Goal: Information Seeking & Learning: Find specific fact

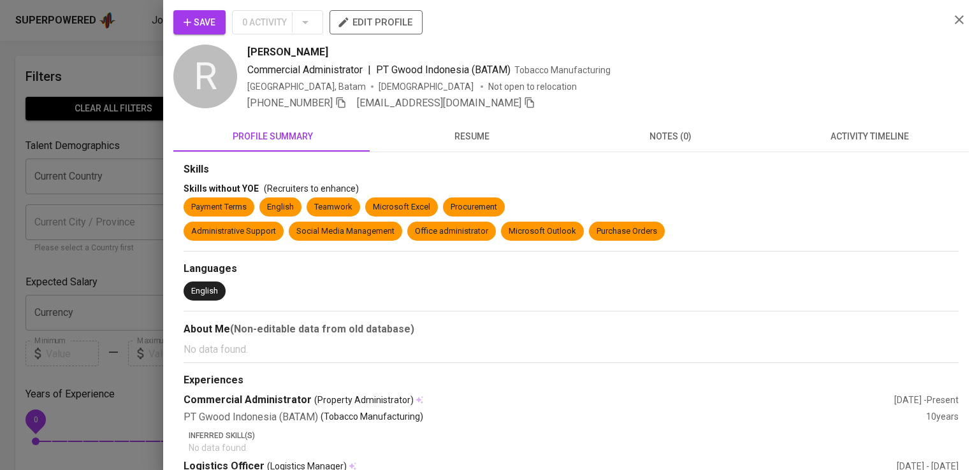
click at [155, 111] on div at bounding box center [489, 235] width 979 height 470
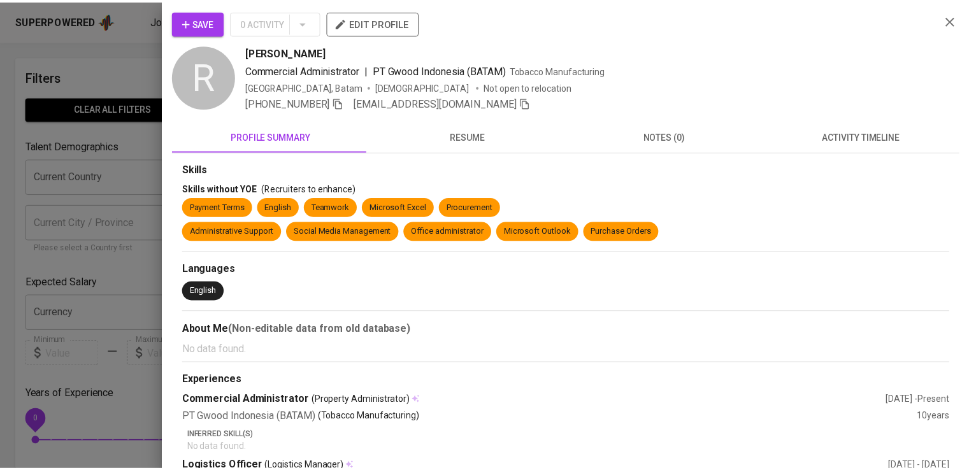
scroll to position [42, 0]
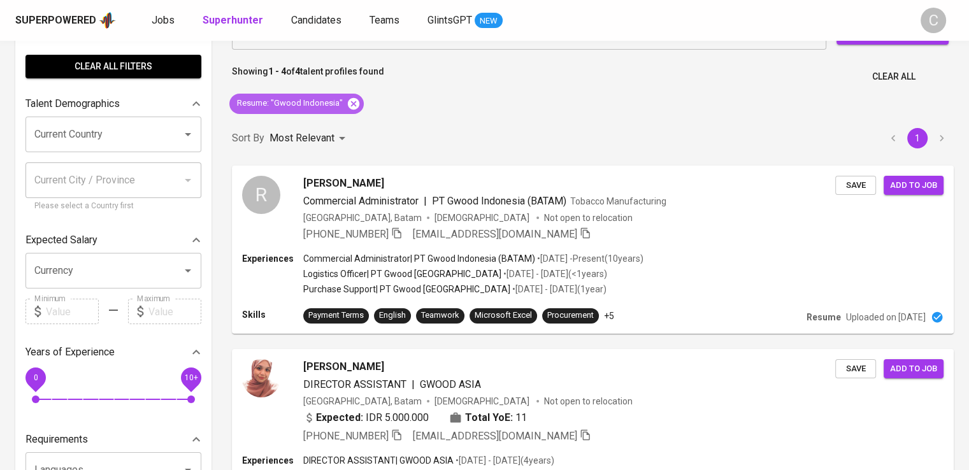
click at [351, 103] on icon at bounding box center [354, 104] width 14 height 14
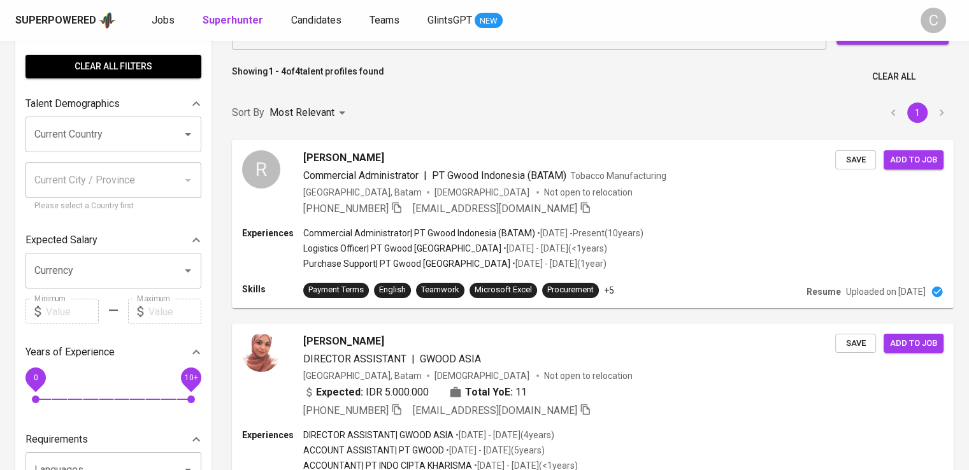
click at [408, 44] on input "Search for a job title, company or other keywords" at bounding box center [532, 32] width 538 height 24
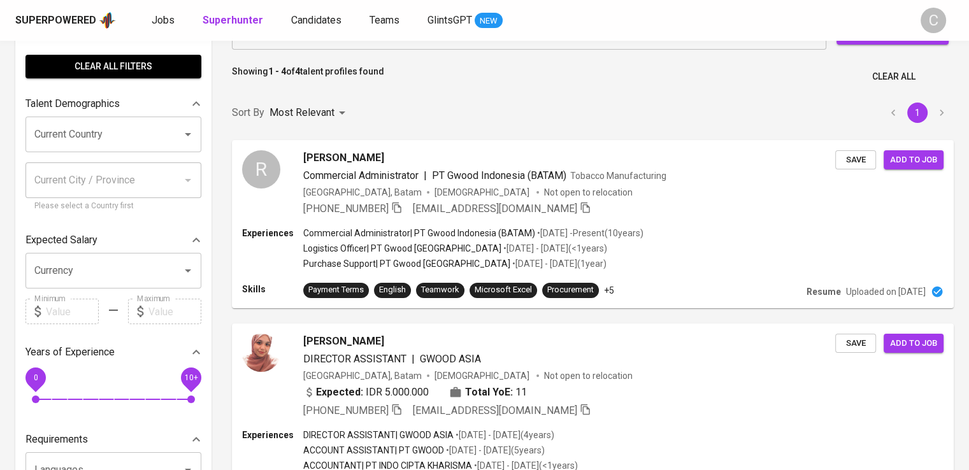
click at [408, 44] on input "Search for a job title, company or other keywords" at bounding box center [532, 32] width 538 height 24
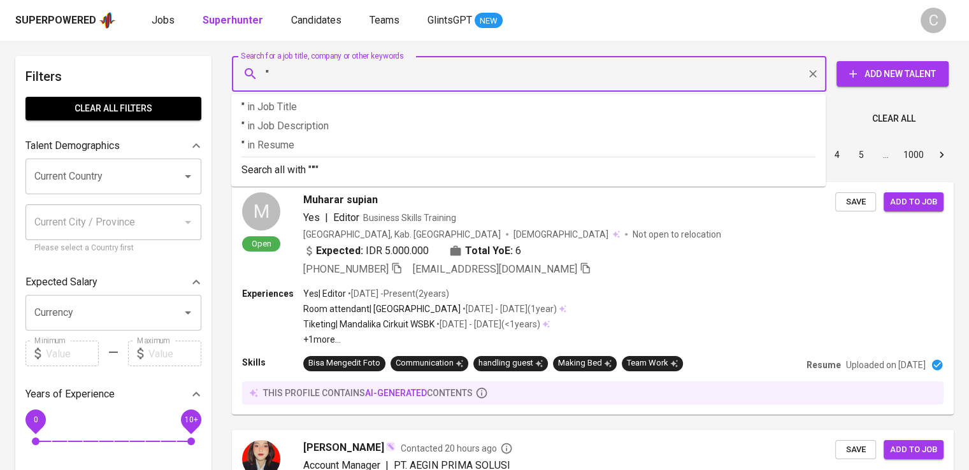
paste input "Holland Colours"
type input ""Holland Colours""
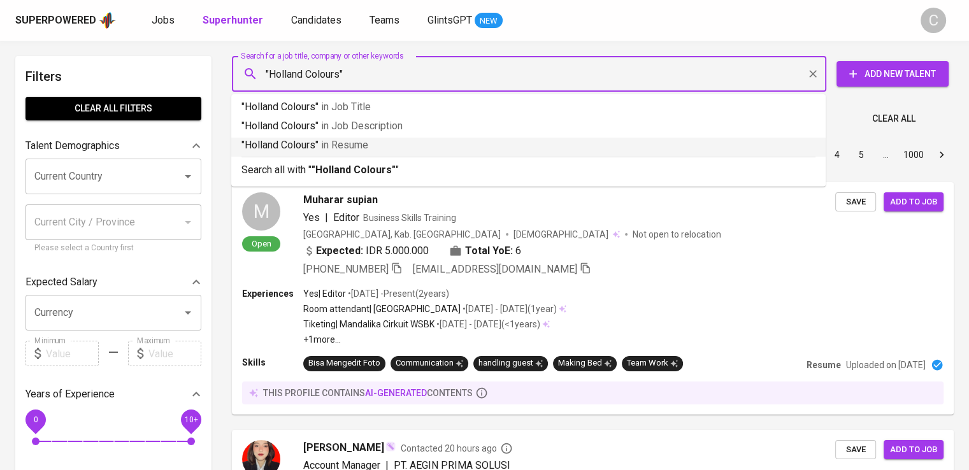
click at [418, 151] on p ""Holland Colours" in Resume" at bounding box center [528, 145] width 574 height 15
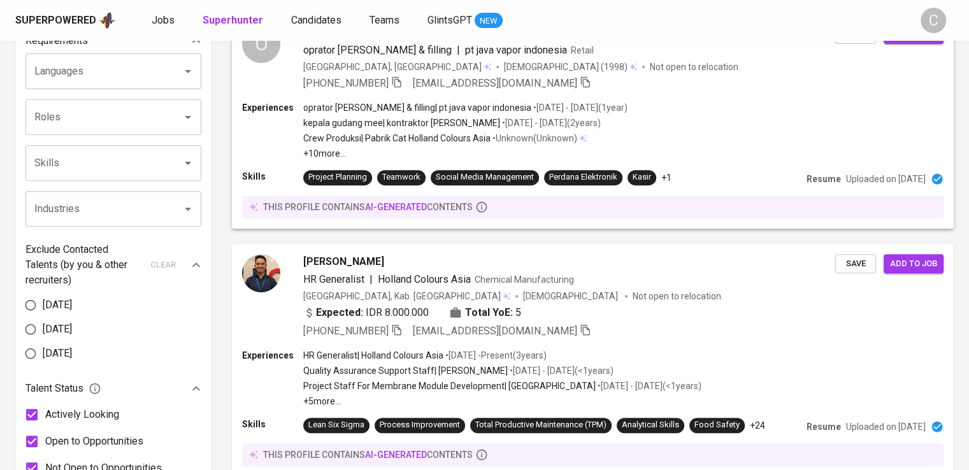
scroll to position [459, 0]
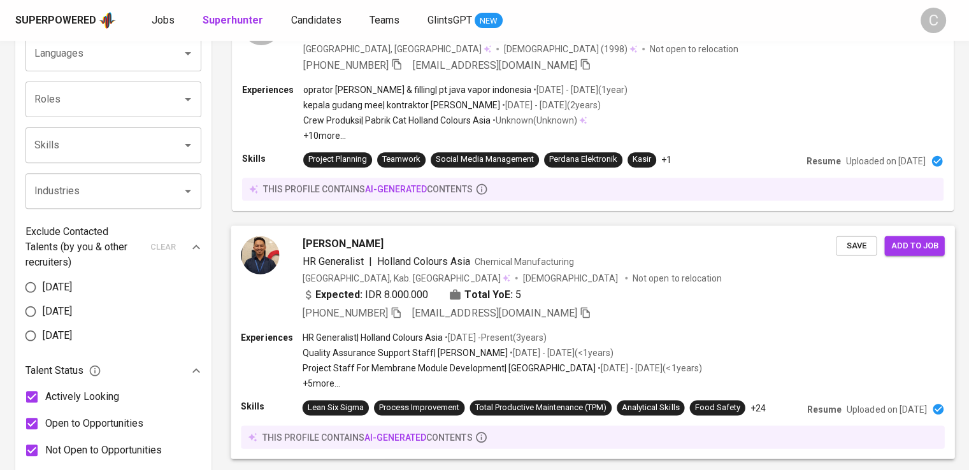
click at [507, 266] on span "Chemical Manufacturing" at bounding box center [523, 261] width 99 height 10
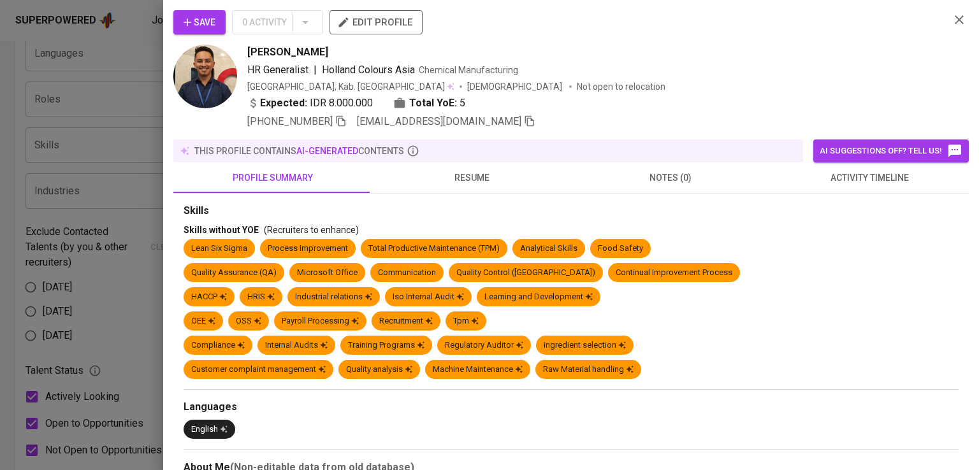
click at [741, 49] on div "[PERSON_NAME]" at bounding box center [593, 52] width 692 height 15
click at [345, 125] on icon "button" at bounding box center [340, 120] width 11 height 11
click at [132, 41] on div at bounding box center [489, 235] width 979 height 470
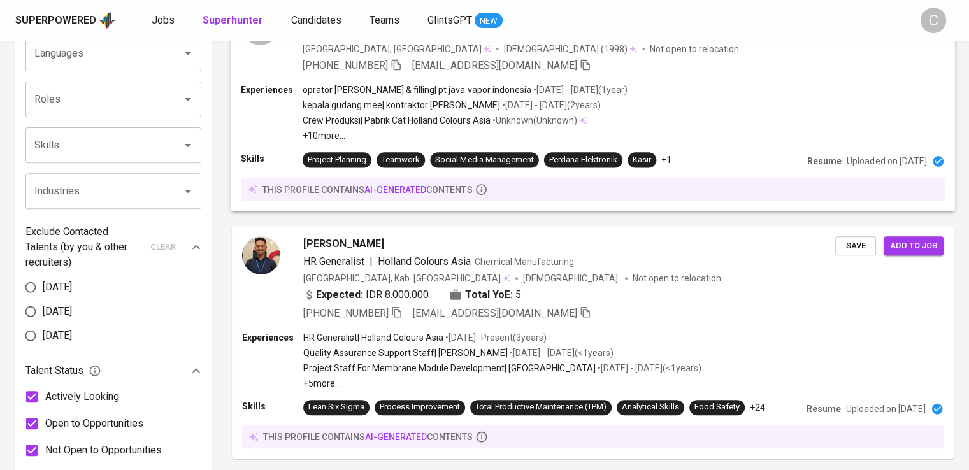
scroll to position [0, 0]
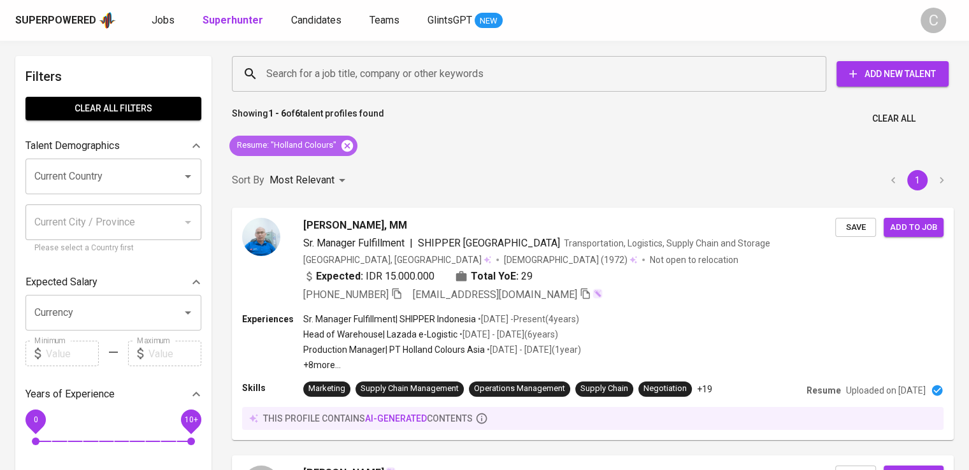
click at [350, 140] on icon at bounding box center [347, 146] width 14 height 14
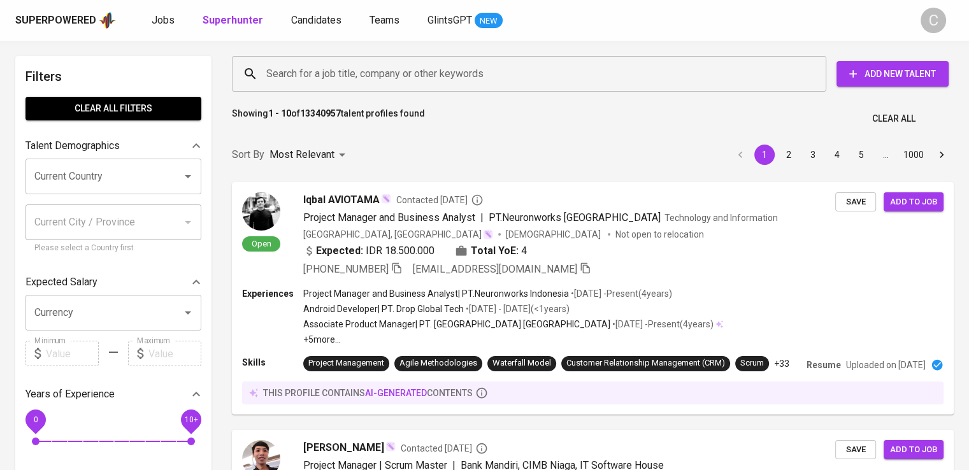
click at [385, 69] on input "Search for a job title, company or other keywords" at bounding box center [532, 74] width 538 height 24
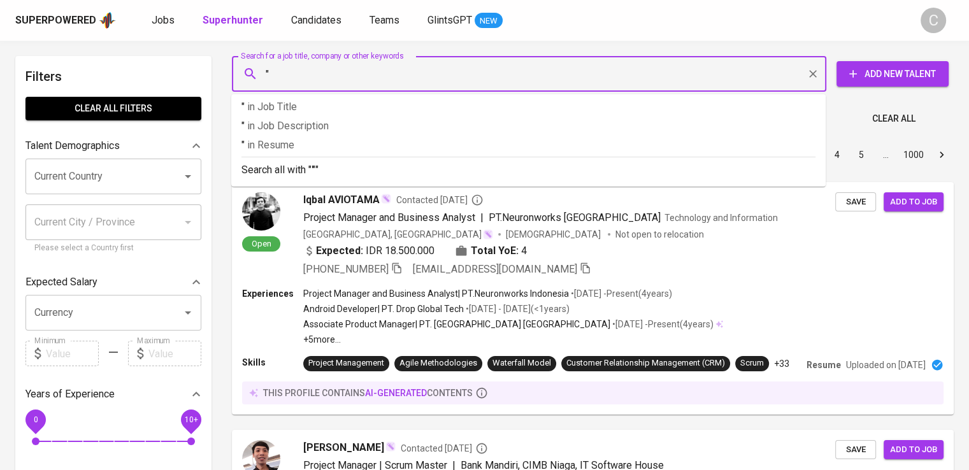
paste input "Suryaraya Rubberindo Industries"
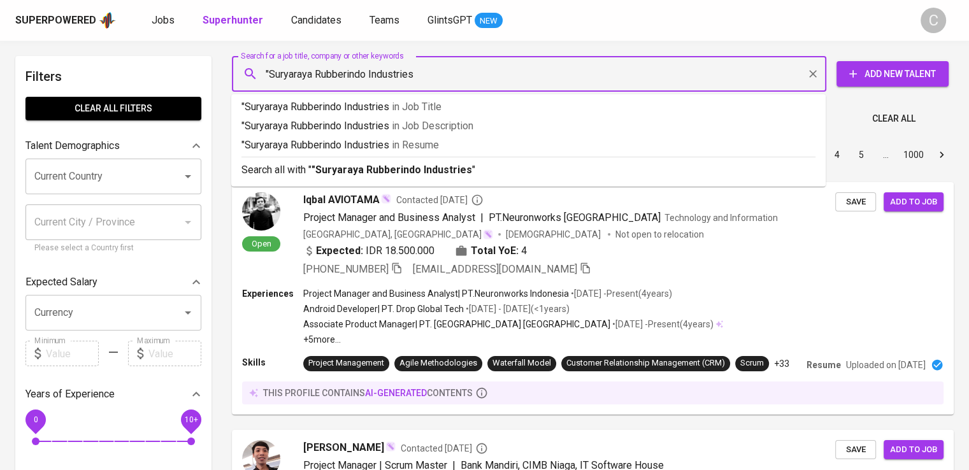
type input ""Suryaraya Rubberindo Industries""
click at [428, 146] on span "in [GEOGRAPHIC_DATA]" at bounding box center [418, 145] width 47 height 12
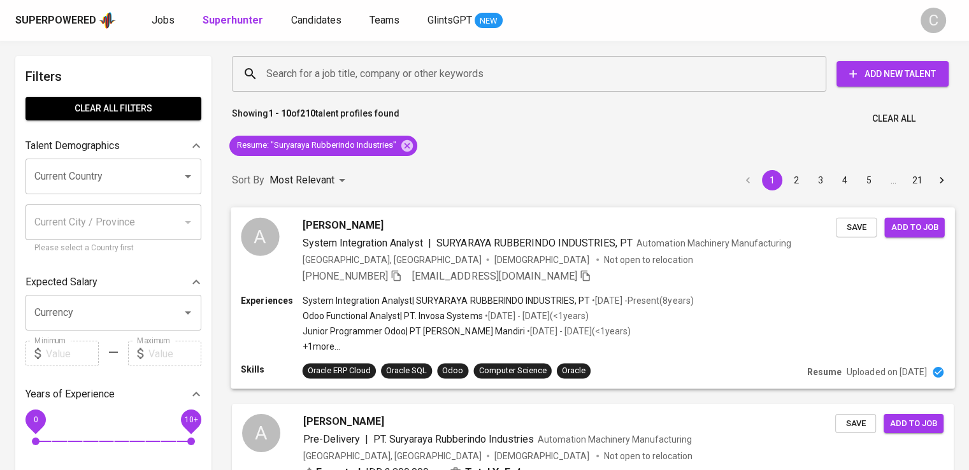
click at [484, 278] on span "[EMAIL_ADDRESS][DOMAIN_NAME]" at bounding box center [494, 276] width 165 height 12
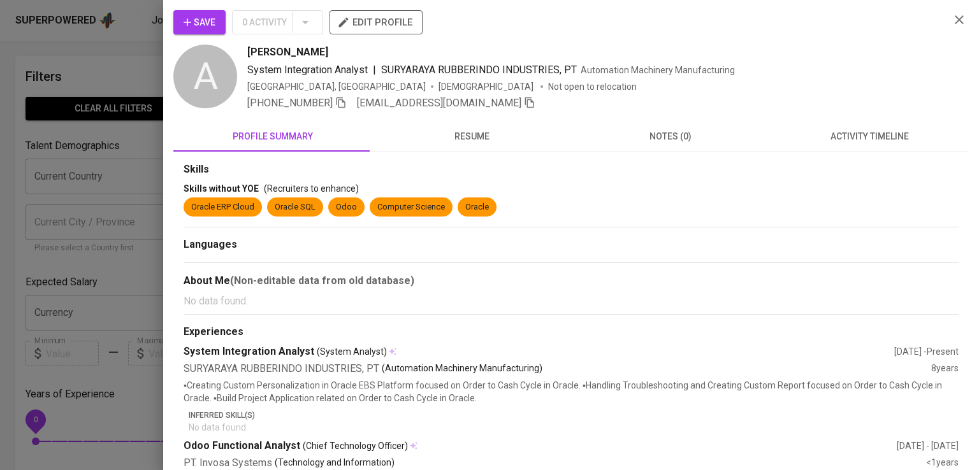
click at [910, 63] on div "System Integration Analyst | SURYARAYA RUBBERINDO INDUSTRIES, PT Automation Mac…" at bounding box center [593, 69] width 692 height 15
click at [339, 98] on icon "button" at bounding box center [340, 102] width 9 height 11
